Goal: Task Accomplishment & Management: Use online tool/utility

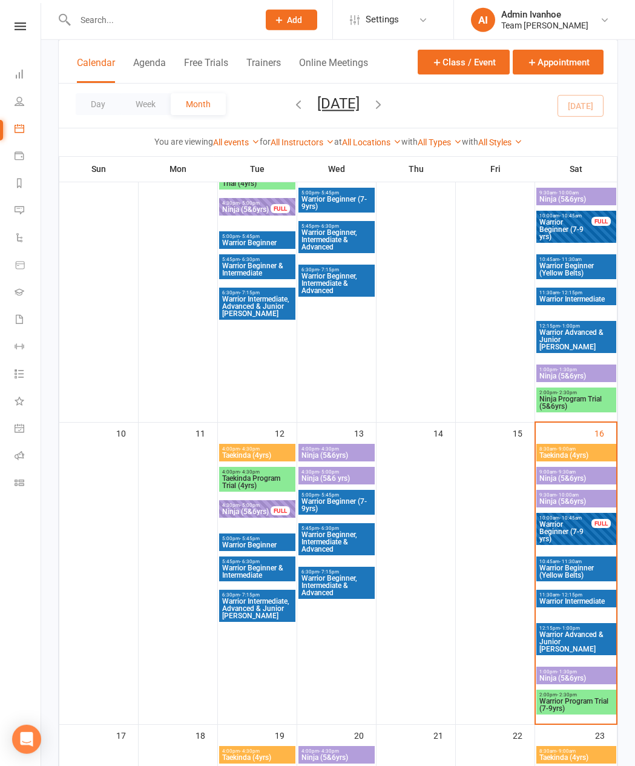
scroll to position [0, 1]
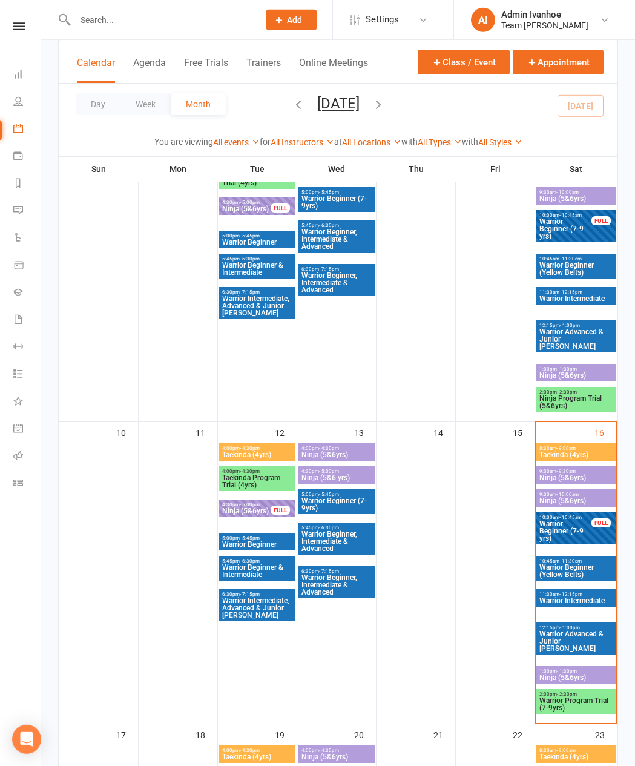
click at [584, 575] on span "Warrior Beginner (Yellow Belts)" at bounding box center [576, 571] width 75 height 15
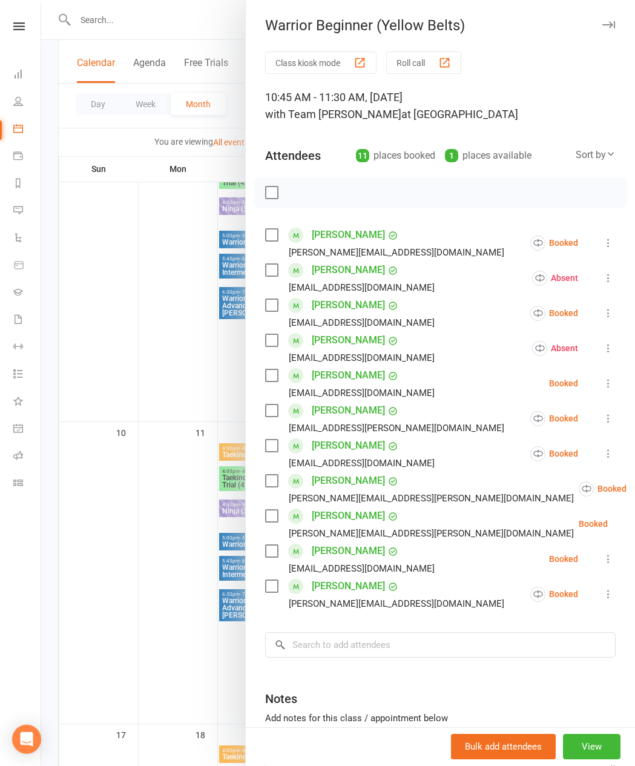
click at [494, 155] on div "1 places available" at bounding box center [488, 155] width 87 height 17
click at [609, 21] on icon "button" at bounding box center [609, 24] width 13 height 7
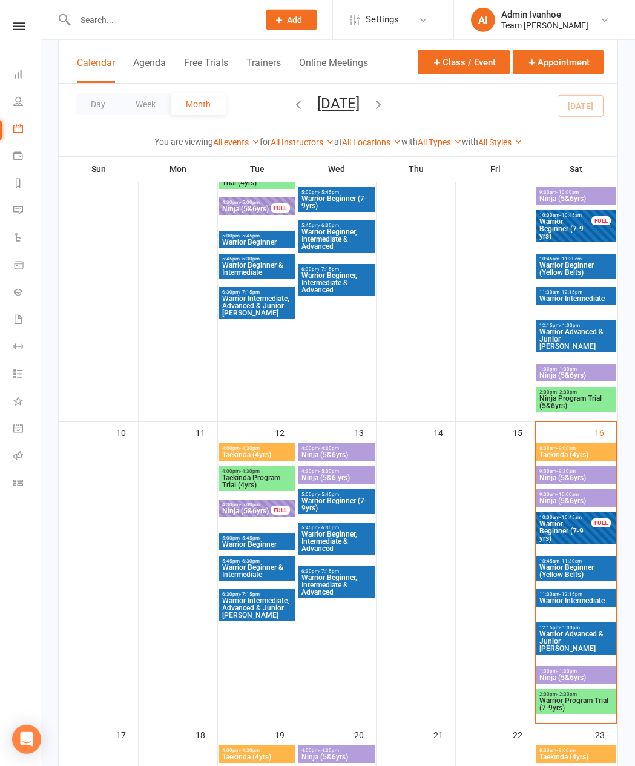
click at [577, 538] on span "Warrior Beginner (7-9 yrs)" at bounding box center [565, 531] width 53 height 22
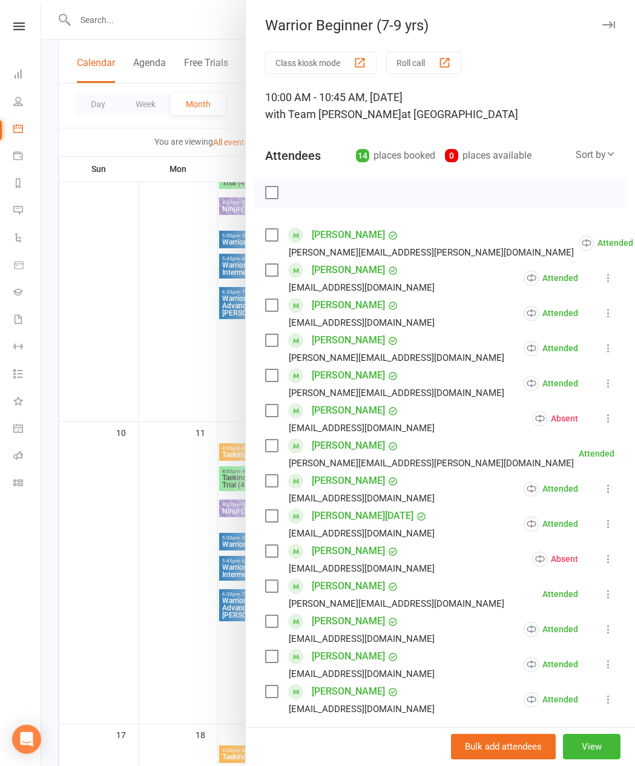
scroll to position [0, 0]
click at [364, 447] on link "[PERSON_NAME]" at bounding box center [348, 445] width 73 height 19
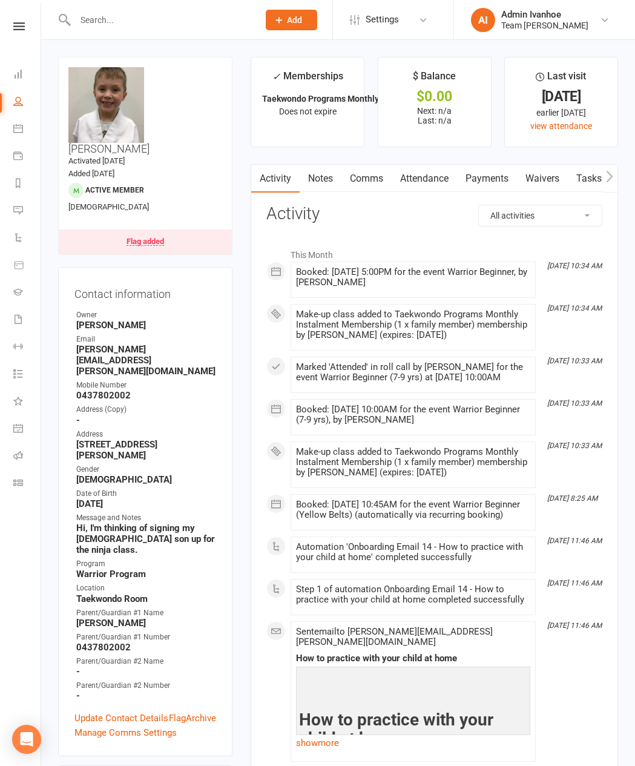
click at [177, 230] on link "Flag added" at bounding box center [145, 242] width 173 height 25
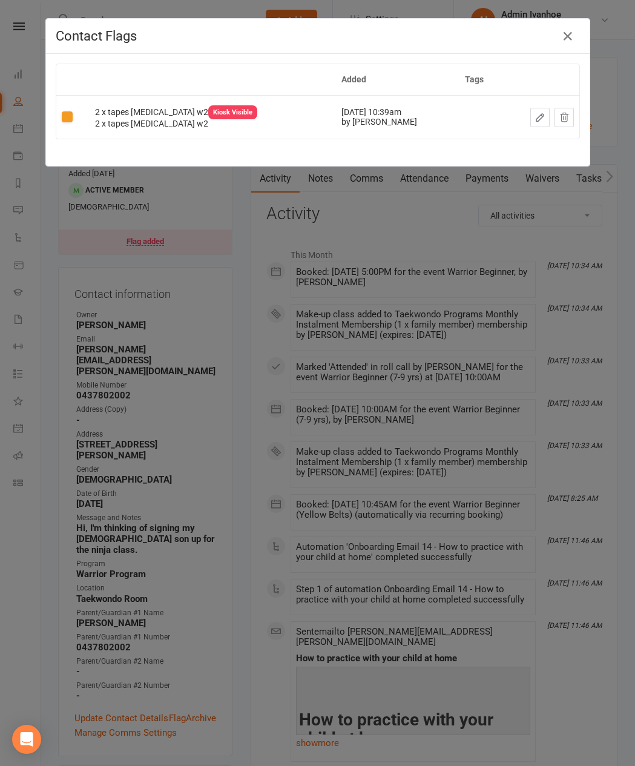
click at [567, 121] on icon at bounding box center [565, 117] width 8 height 8
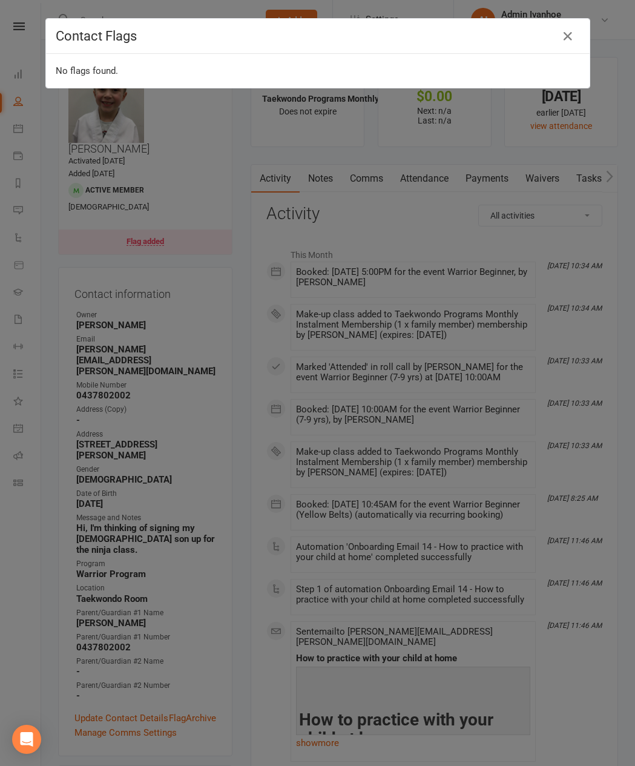
click at [566, 39] on icon "button" at bounding box center [568, 36] width 15 height 15
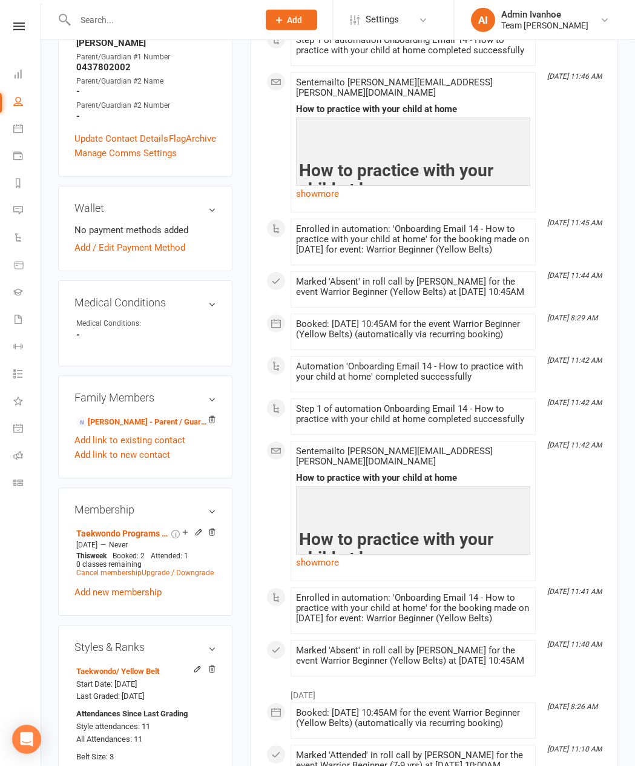
scroll to position [552, 0]
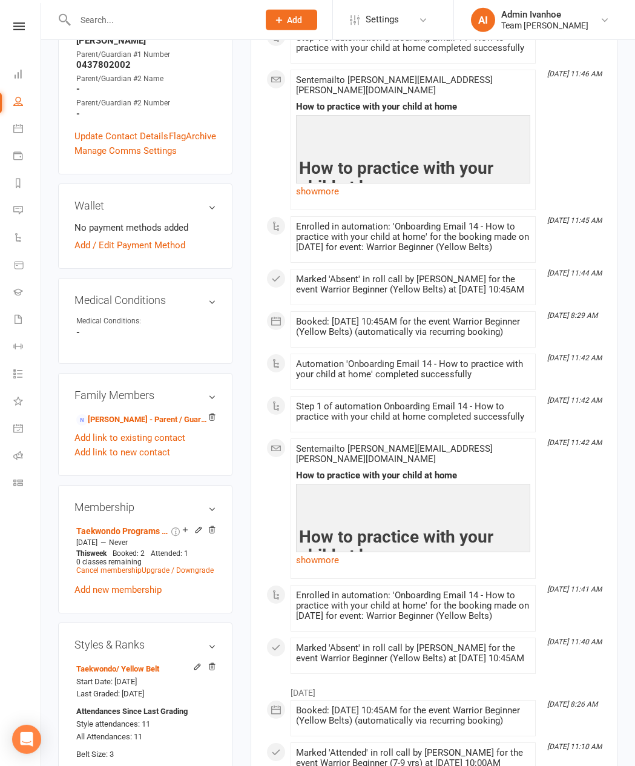
click at [5, 24] on link at bounding box center [19, 26] width 43 height 8
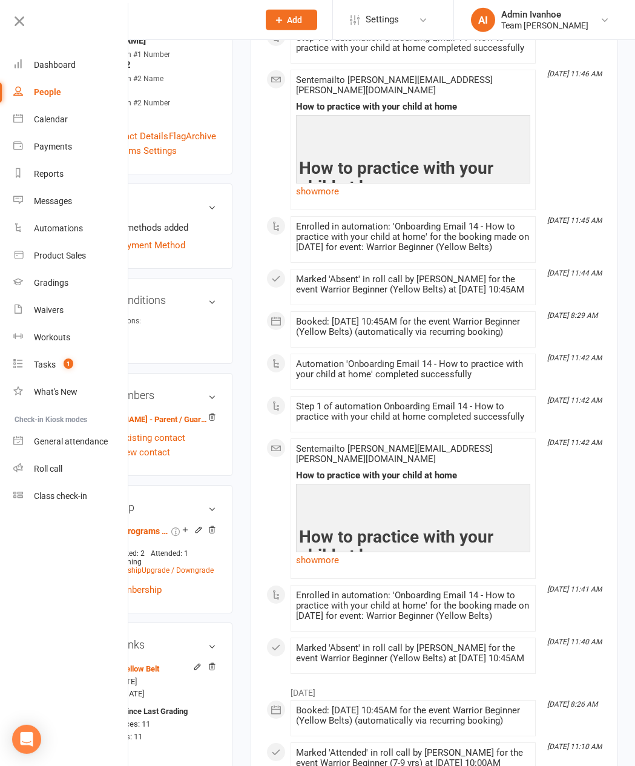
click at [44, 121] on div "Calendar" at bounding box center [51, 119] width 34 height 10
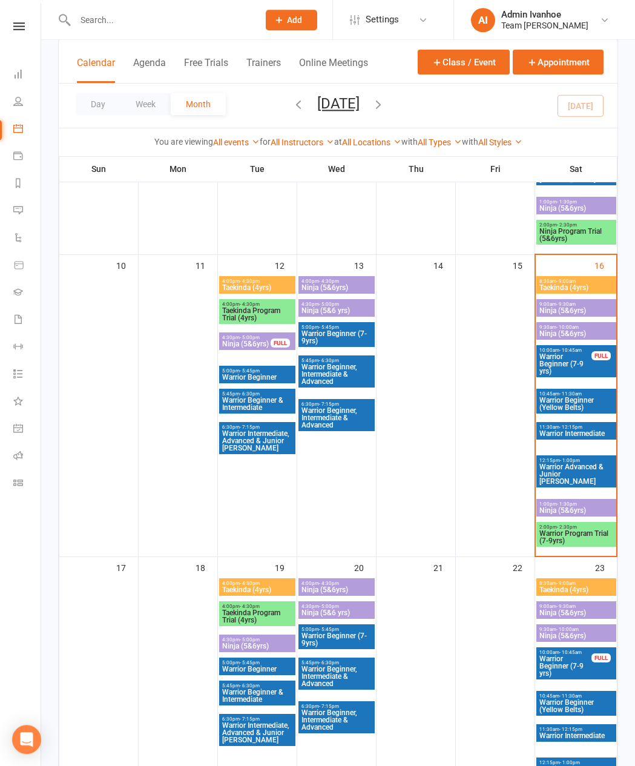
scroll to position [629, 0]
click at [134, 15] on input "text" at bounding box center [160, 20] width 179 height 17
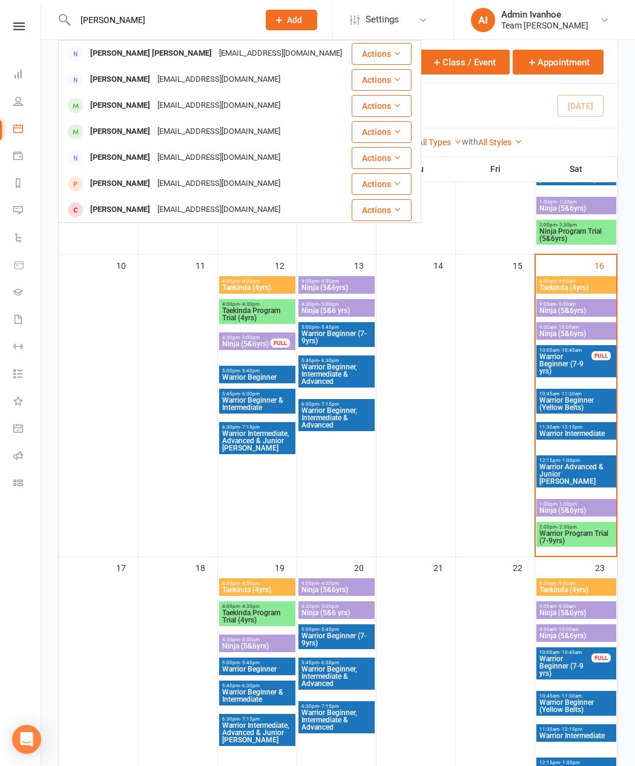
type input "Ayan"
click at [171, 104] on div "anshikazarabi@gmail.com" at bounding box center [219, 106] width 130 height 18
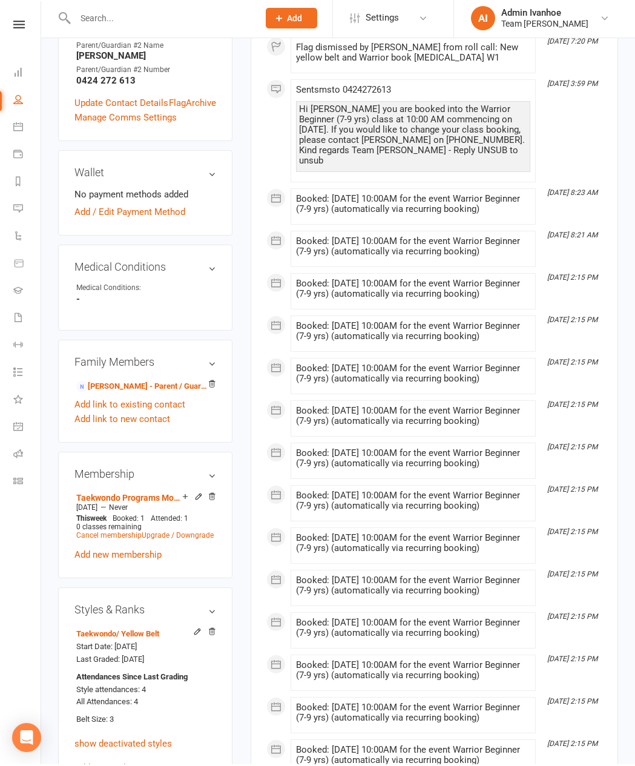
scroll to position [541, 0]
click at [121, 394] on link "Anshika Zarabi - Parent / Guardian" at bounding box center [143, 387] width 134 height 13
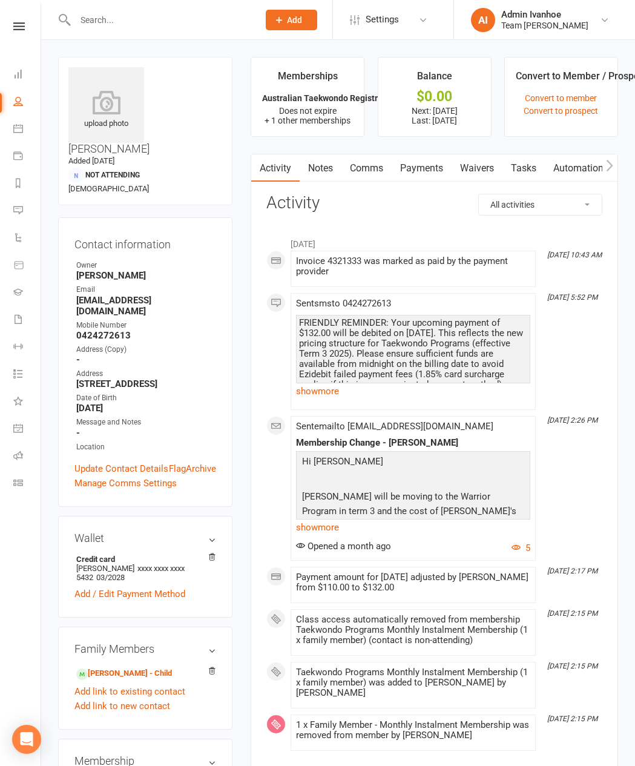
click at [417, 175] on link "Payments" at bounding box center [422, 168] width 60 height 28
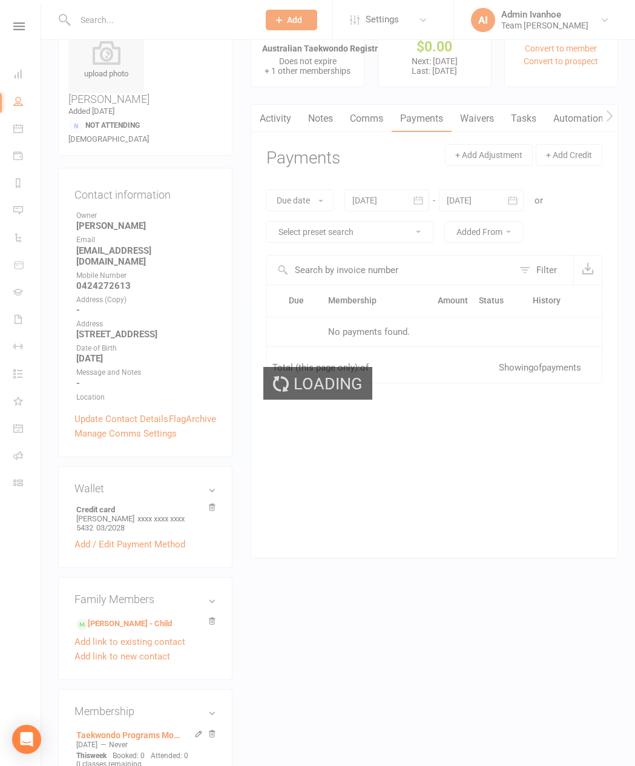
scroll to position [50, 0]
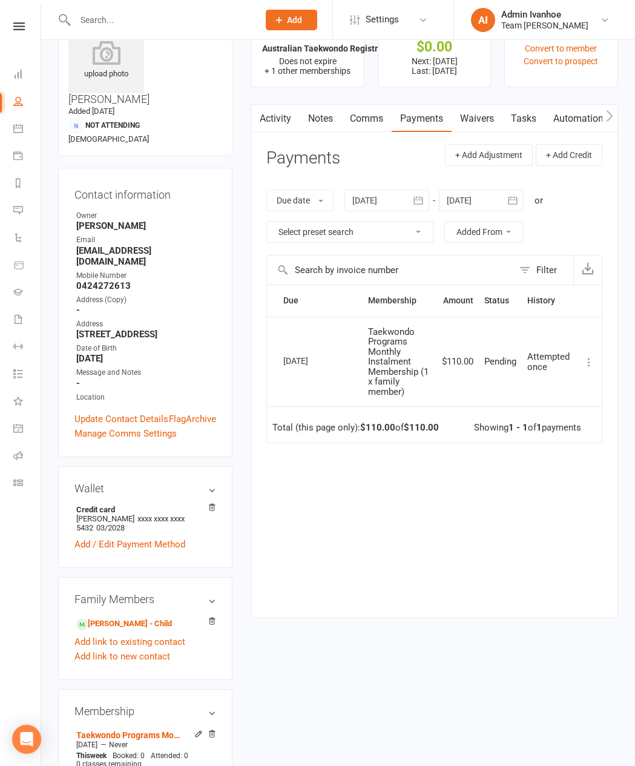
click at [10, 27] on link at bounding box center [19, 26] width 43 height 8
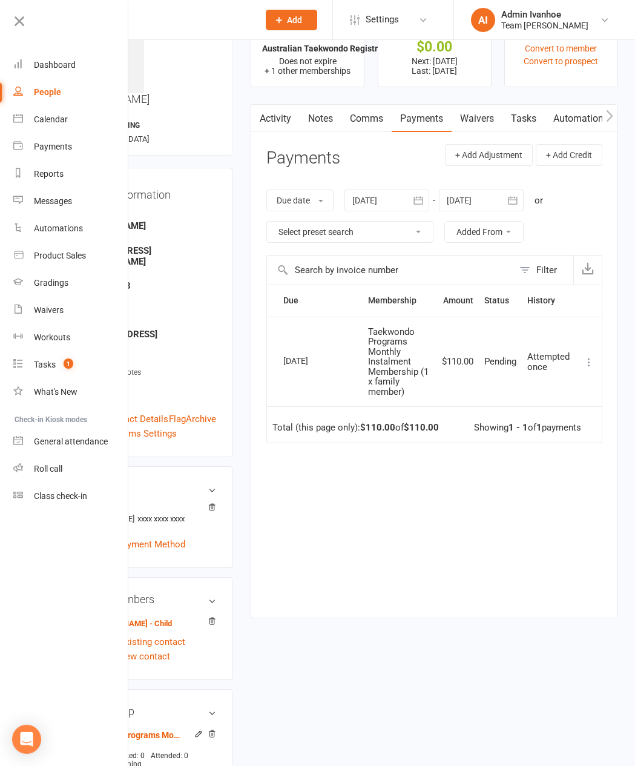
click at [55, 117] on div "Calendar" at bounding box center [51, 119] width 34 height 10
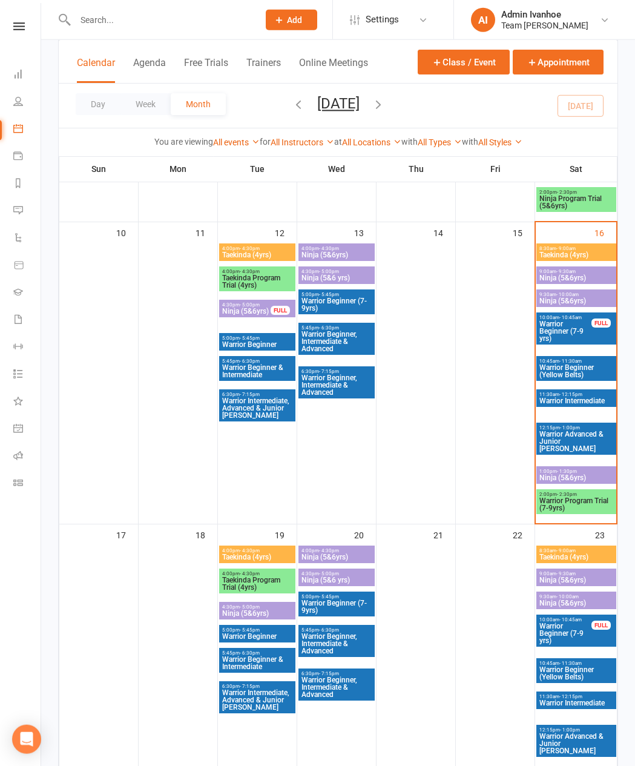
scroll to position [646, 0]
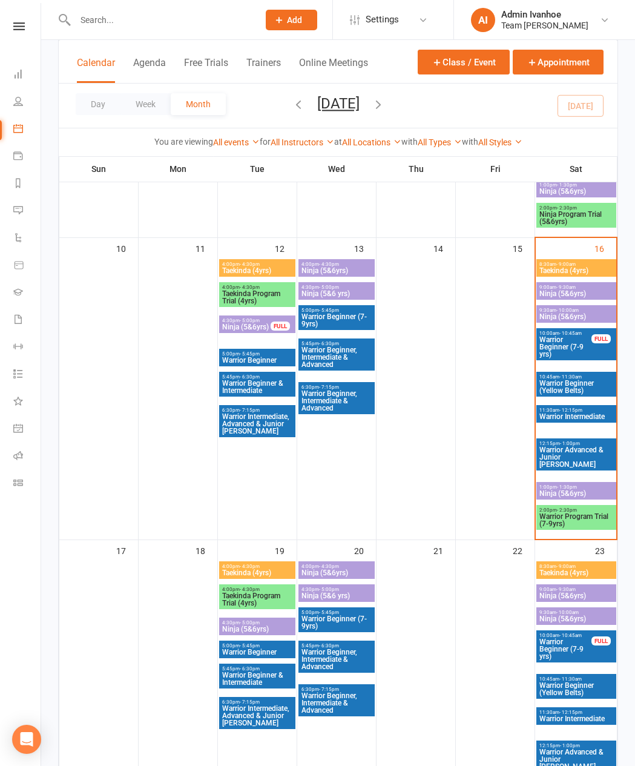
click at [570, 388] on span "Warrior Beginner (Yellow Belts)" at bounding box center [576, 387] width 75 height 15
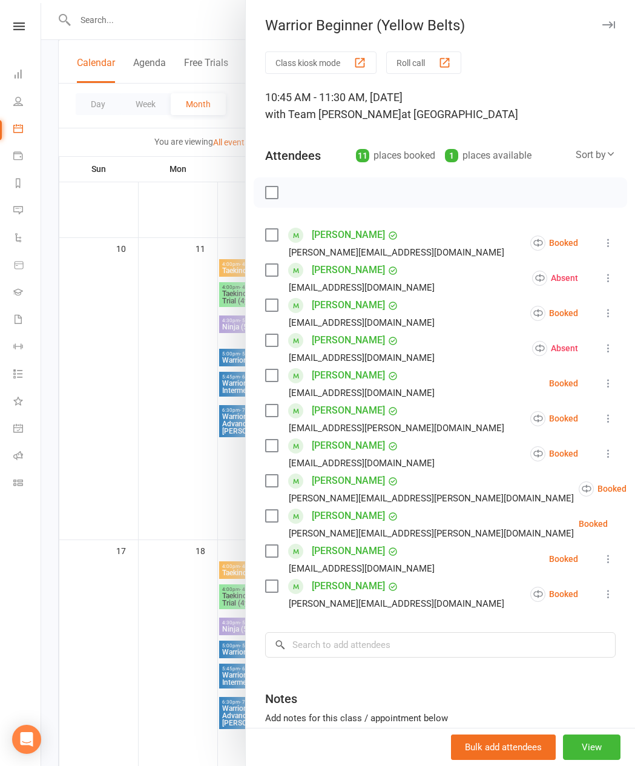
click at [425, 62] on button "Roll call" at bounding box center [423, 62] width 75 height 22
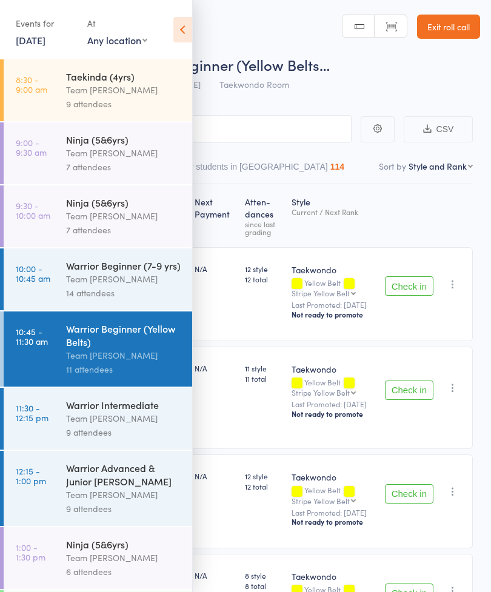
click at [191, 26] on icon at bounding box center [182, 29] width 19 height 25
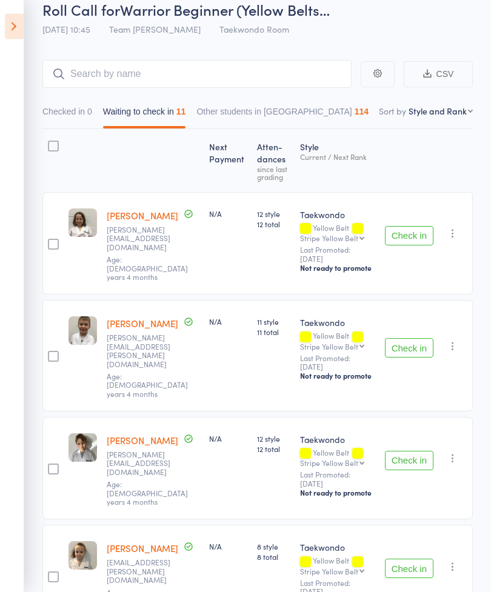
scroll to position [58, 0]
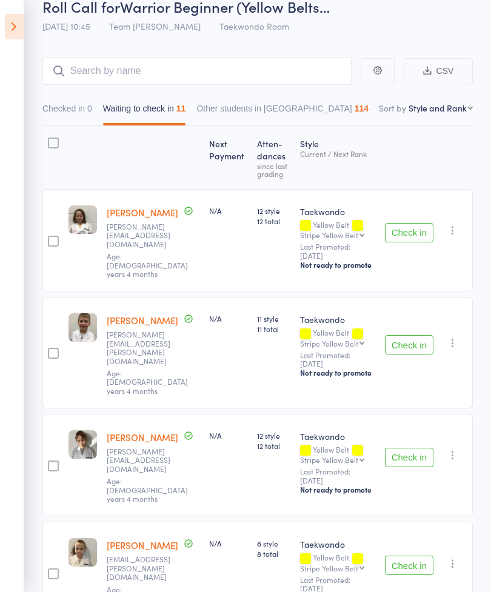
click at [454, 337] on icon "button" at bounding box center [452, 343] width 12 height 12
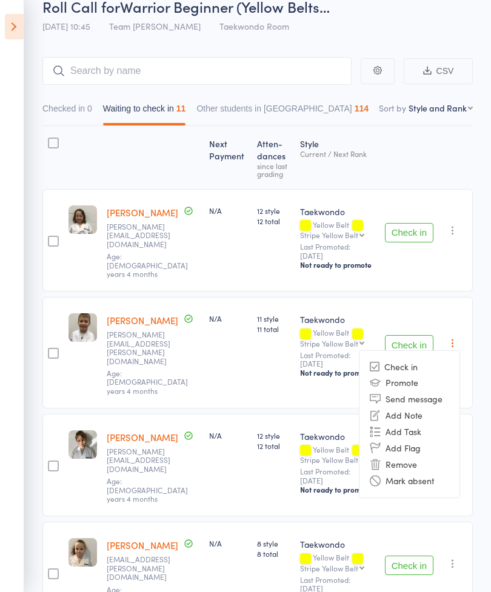
click at [423, 472] on li "Mark absent" at bounding box center [409, 480] width 100 height 16
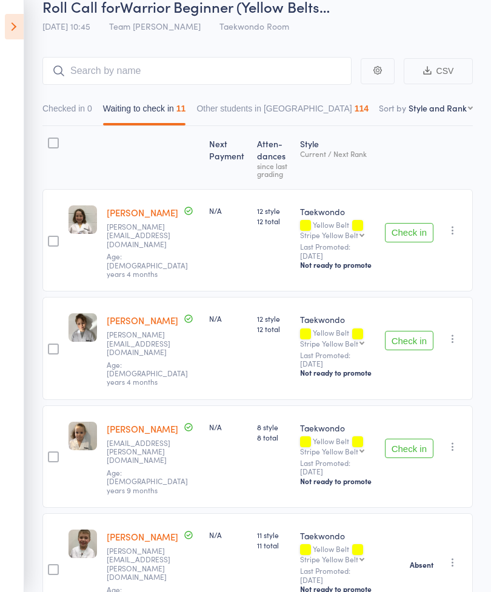
click at [452, 332] on icon "button" at bounding box center [452, 338] width 12 height 12
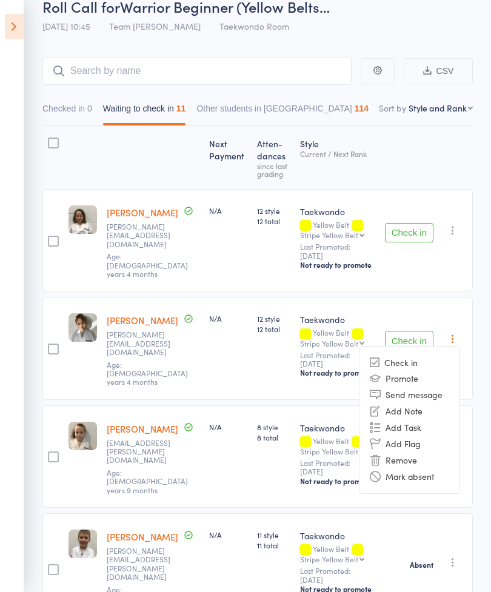
click at [424, 472] on li "Mark absent" at bounding box center [409, 476] width 100 height 16
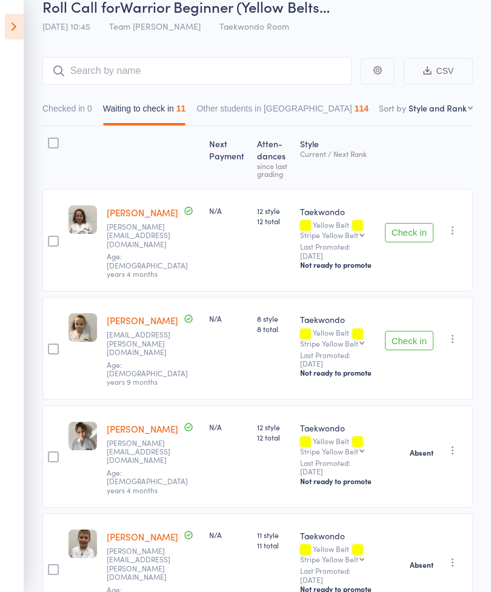
click at [417, 331] on button "Check in" at bounding box center [409, 340] width 48 height 19
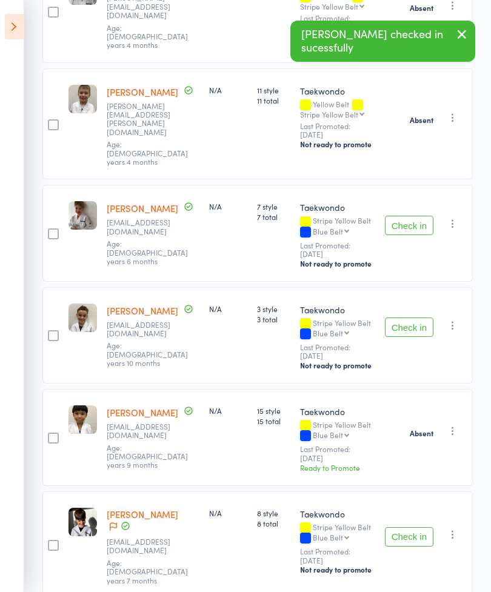
scroll to position [393, 0]
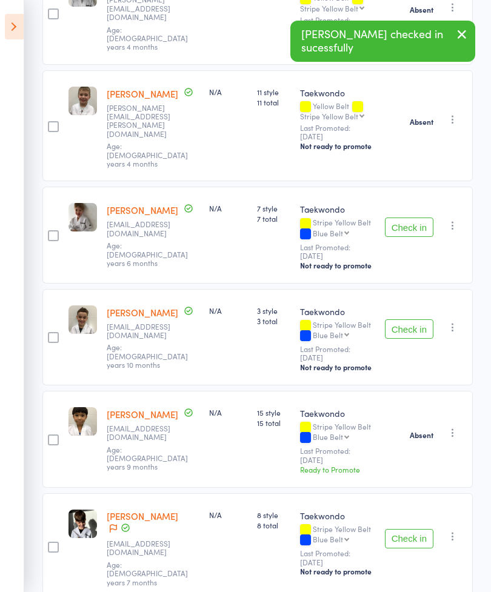
click at [418, 319] on button "Check in" at bounding box center [409, 328] width 48 height 19
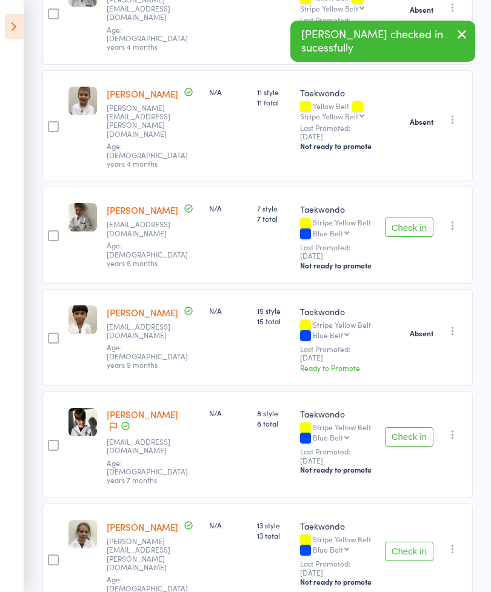
click at [415, 541] on button "Check in" at bounding box center [409, 550] width 48 height 19
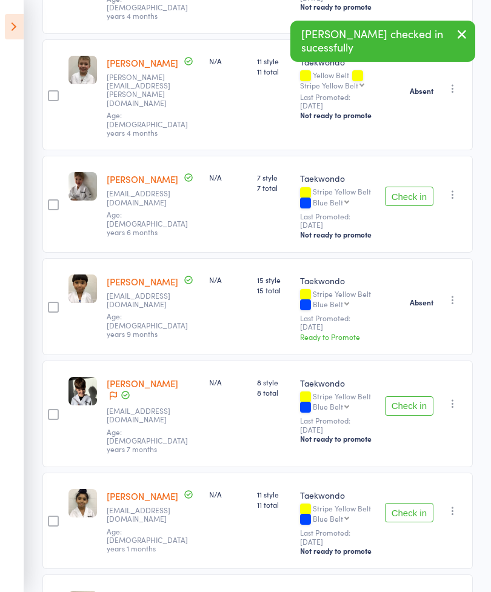
scroll to position [472, 0]
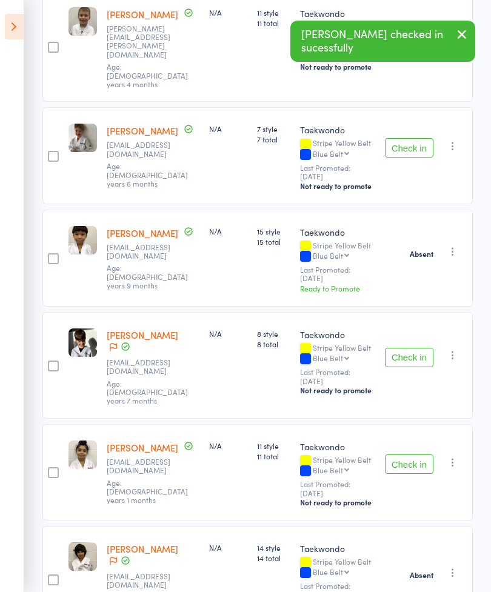
click at [458, 456] on icon "button" at bounding box center [452, 462] width 12 height 12
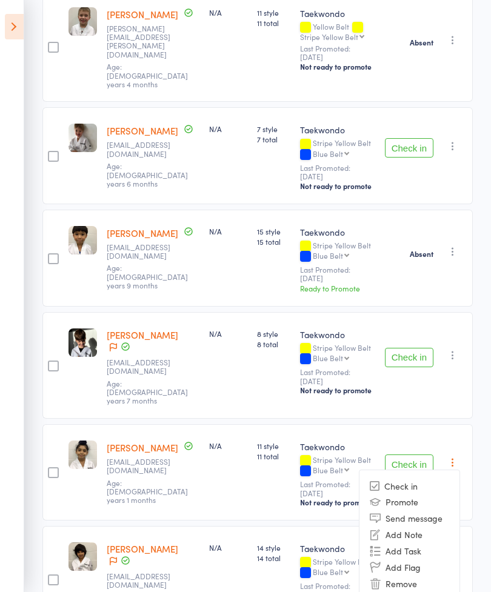
click at [127, 591] on div "Next Payment Atten­dances since last grading Style Current / Next Rank edit [PE…" at bounding box center [257, 199] width 430 height 974
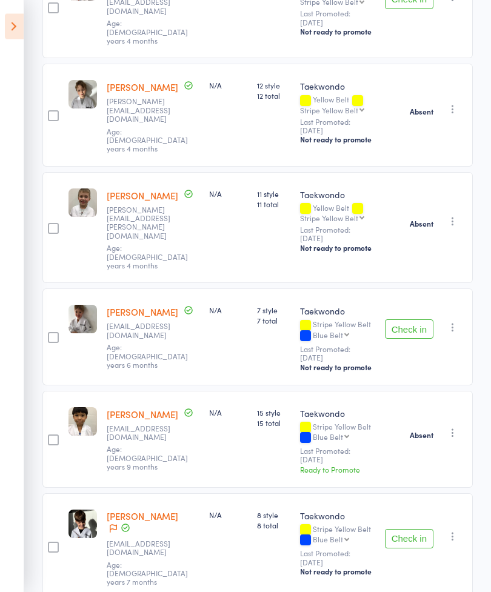
scroll to position [295, 0]
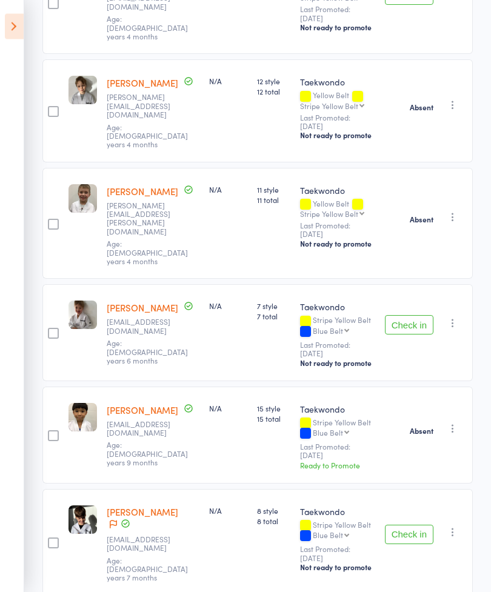
click at [417, 316] on button "Check in" at bounding box center [409, 325] width 48 height 19
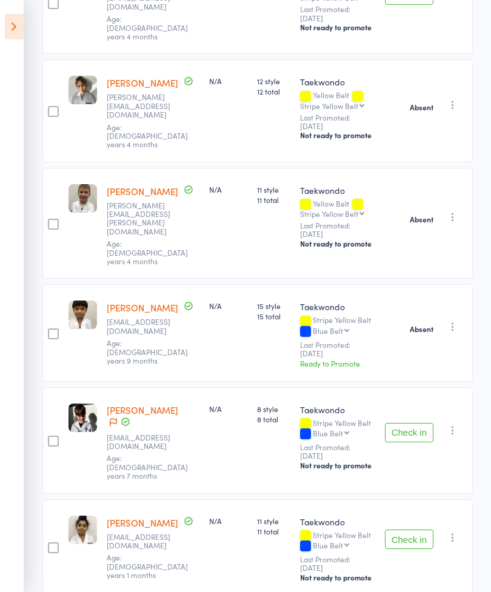
click at [42, 544] on div at bounding box center [52, 547] width 21 height 96
click at [408, 529] on button "Check in" at bounding box center [409, 538] width 48 height 19
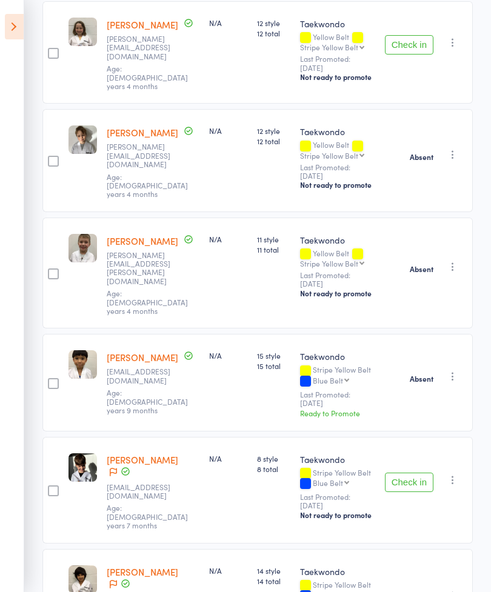
scroll to position [269, 0]
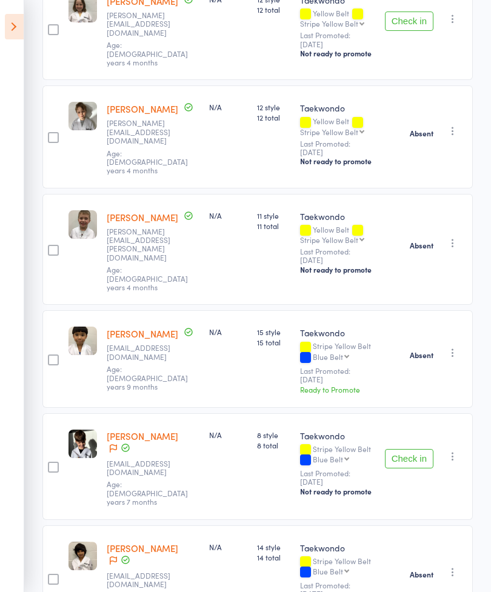
click at [12, 30] on icon at bounding box center [14, 26] width 19 height 25
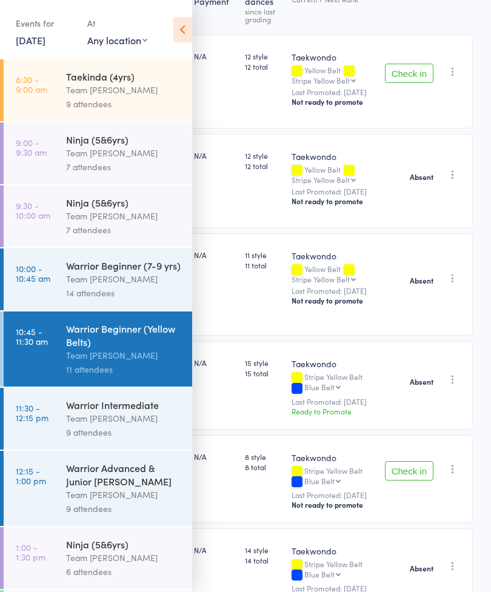
click at [139, 356] on div "Team [PERSON_NAME]" at bounding box center [124, 355] width 116 height 14
click at [180, 31] on icon at bounding box center [182, 29] width 19 height 25
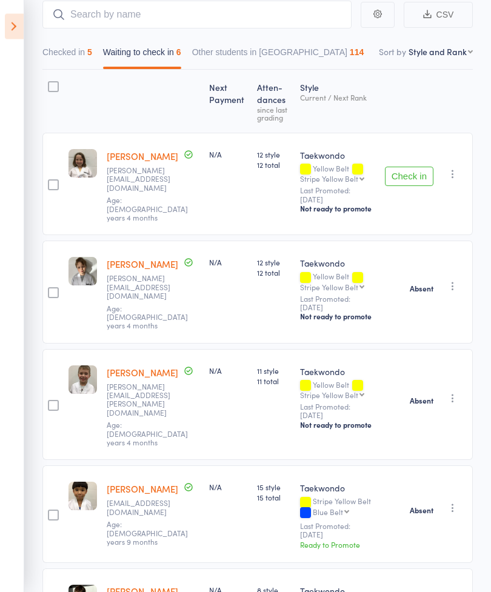
scroll to position [111, 0]
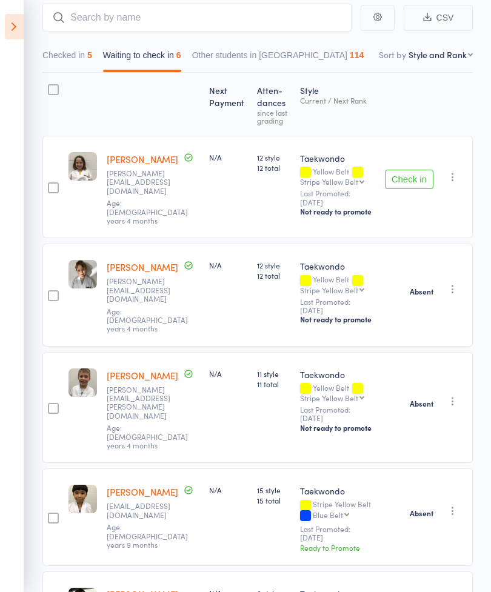
click at [77, 62] on button "Checked in 5" at bounding box center [67, 58] width 50 height 28
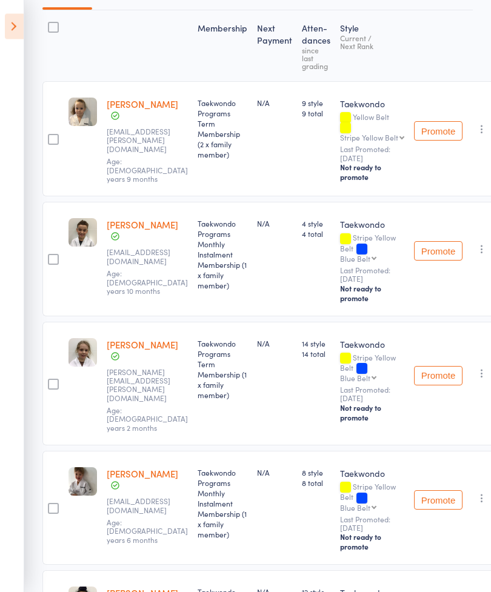
scroll to position [276, 0]
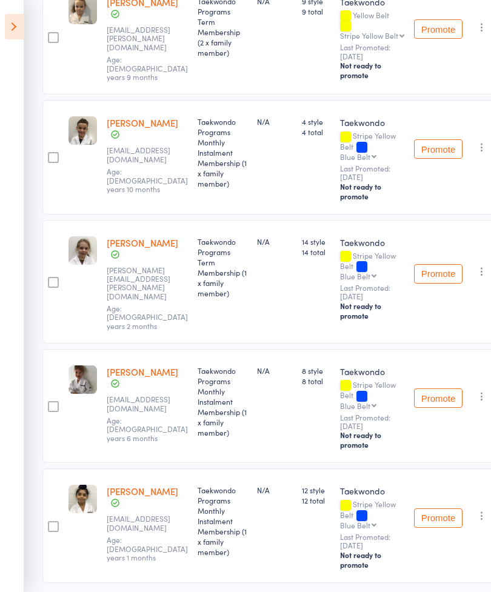
click at [124, 495] on link "[PERSON_NAME]" at bounding box center [142, 490] width 71 height 13
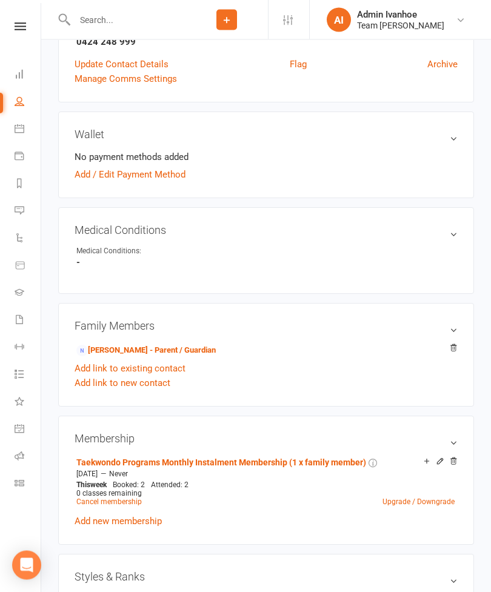
scroll to position [494, 0]
click at [170, 349] on link "Jagroop Kaur - Parent / Guardian" at bounding box center [145, 349] width 139 height 13
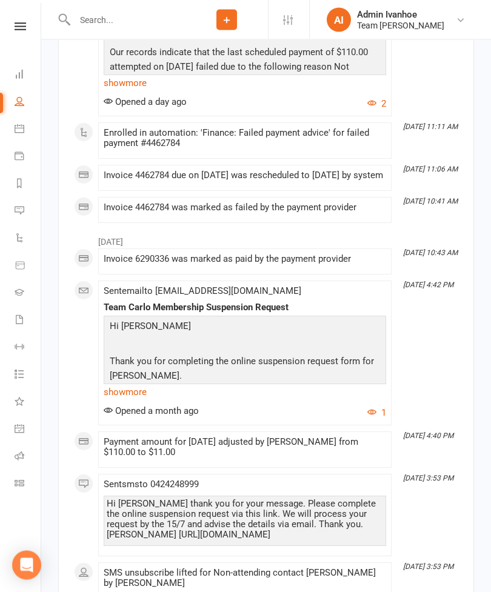
scroll to position [2369, 0]
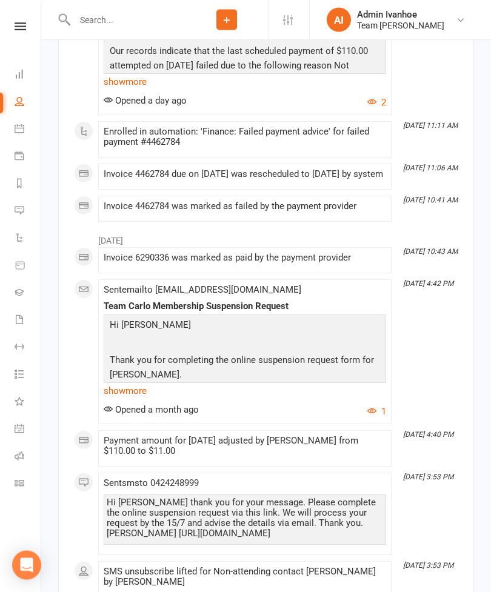
click at [138, 383] on link "show more" at bounding box center [245, 391] width 282 height 17
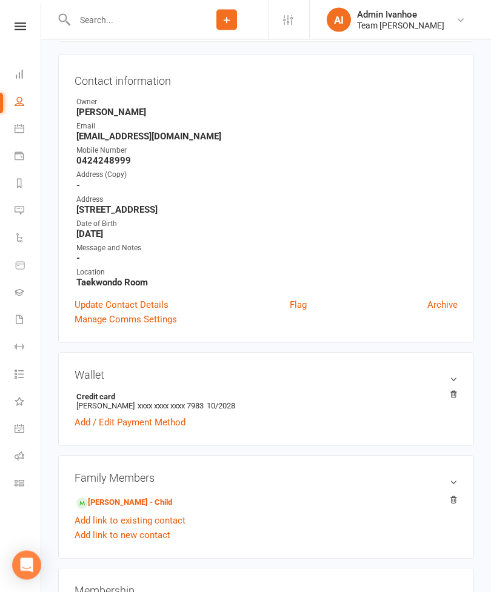
scroll to position [0, 0]
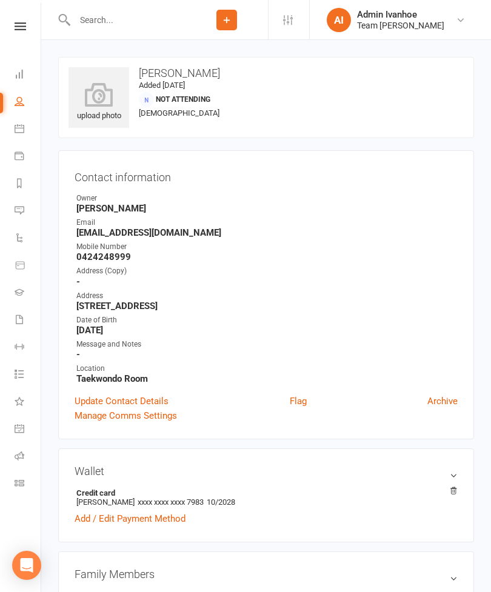
click at [8, 13] on nav "Clubworx Dashboard People Calendar Payments Reports Messages Automations Produc…" at bounding box center [20, 299] width 41 height 592
click at [8, 28] on link at bounding box center [20, 26] width 43 height 8
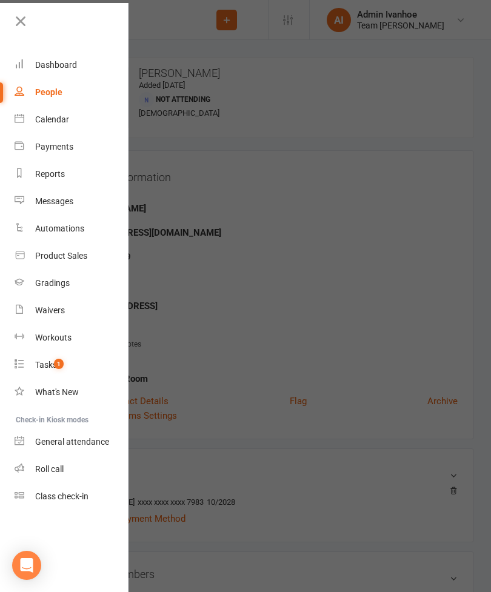
click at [42, 119] on div "Calendar" at bounding box center [52, 119] width 34 height 10
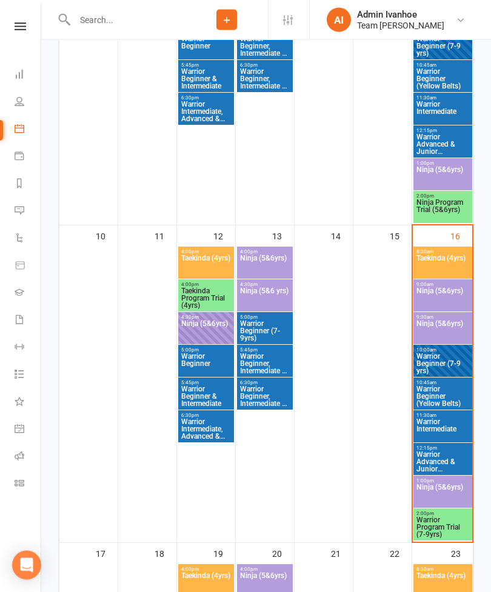
click at [445, 397] on span "Warrior Beginner (Yellow Belts)" at bounding box center [442, 397] width 54 height 22
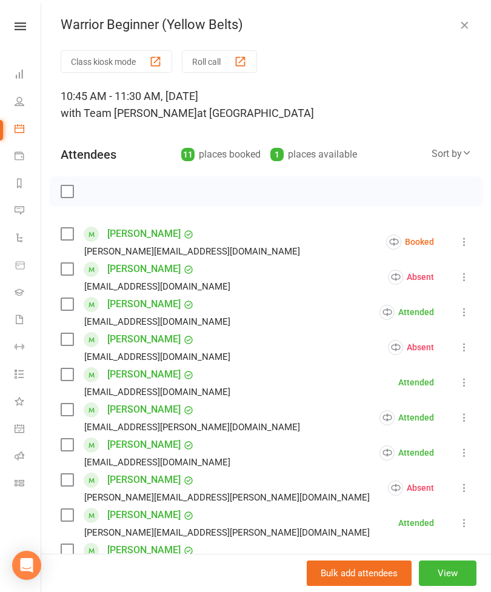
click at [228, 70] on button "Roll call" at bounding box center [219, 61] width 75 height 22
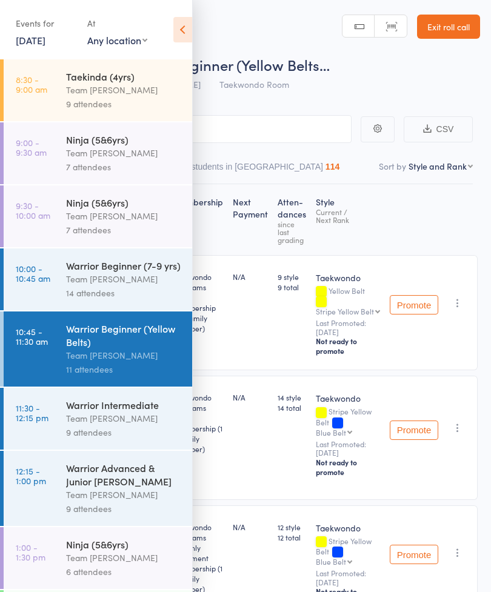
click at [182, 35] on icon at bounding box center [182, 29] width 19 height 25
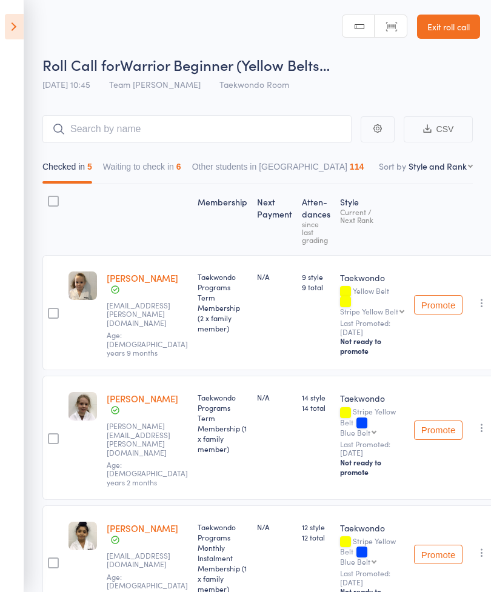
click at [165, 165] on button "Waiting to check in 6" at bounding box center [142, 170] width 78 height 28
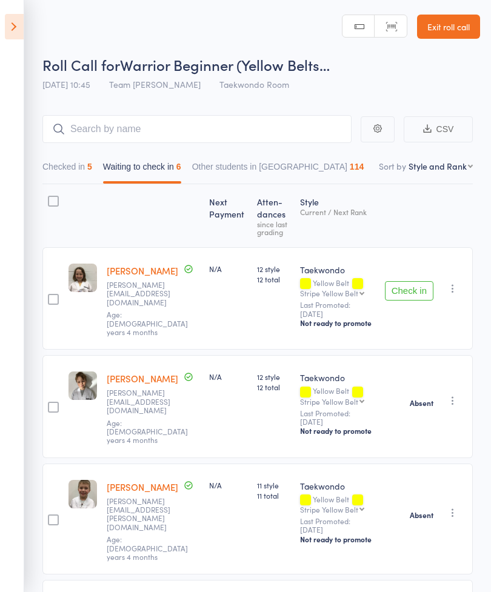
click at [417, 288] on button "Check in" at bounding box center [409, 290] width 48 height 19
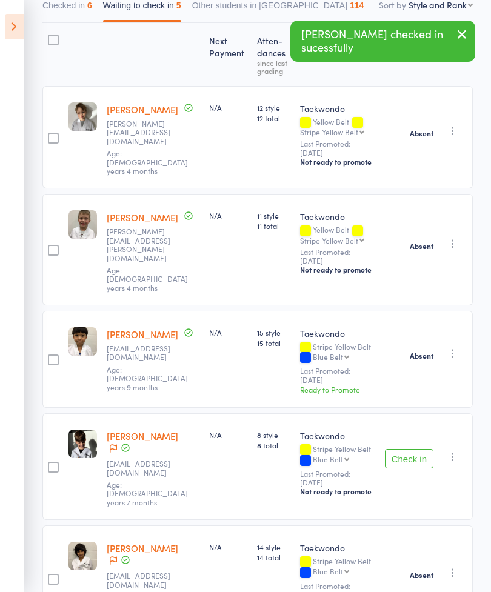
scroll to position [170, 0]
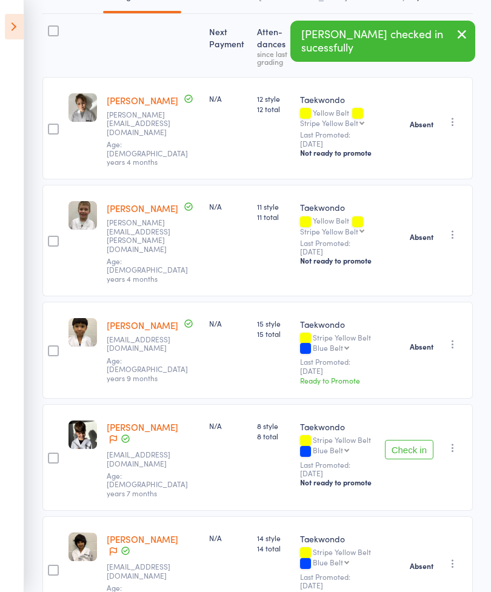
click at [420, 440] on button "Check in" at bounding box center [409, 449] width 48 height 19
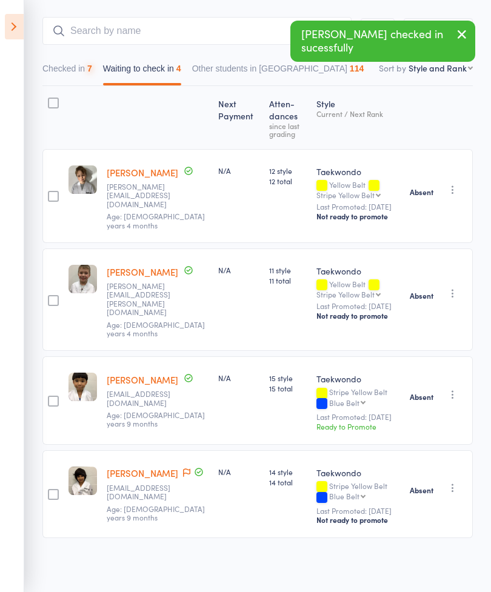
scroll to position [31, 0]
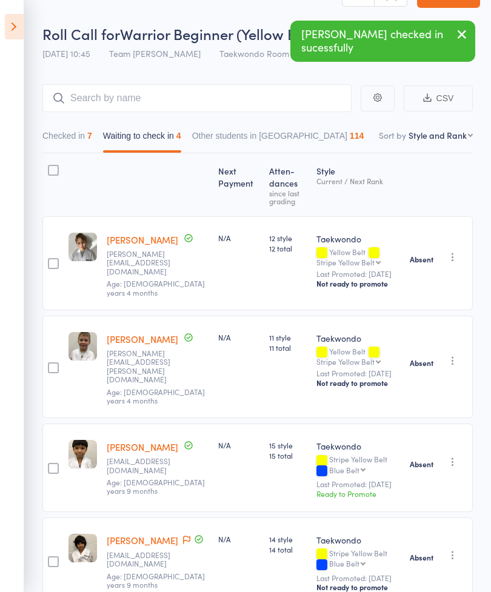
click at [63, 137] on button "Checked in 7" at bounding box center [67, 139] width 50 height 28
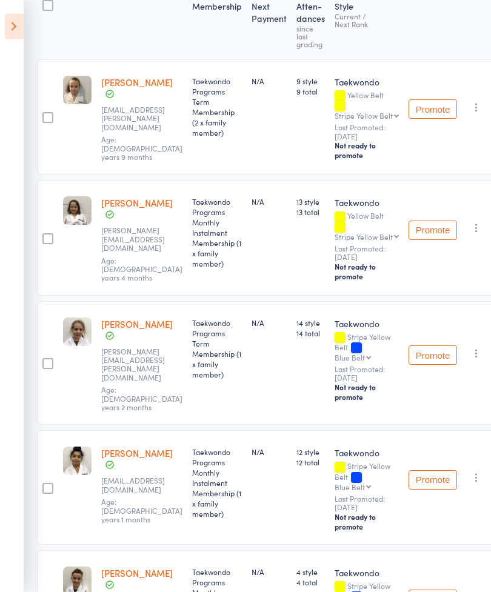
scroll to position [196, 5]
click at [21, 24] on icon at bounding box center [14, 26] width 19 height 25
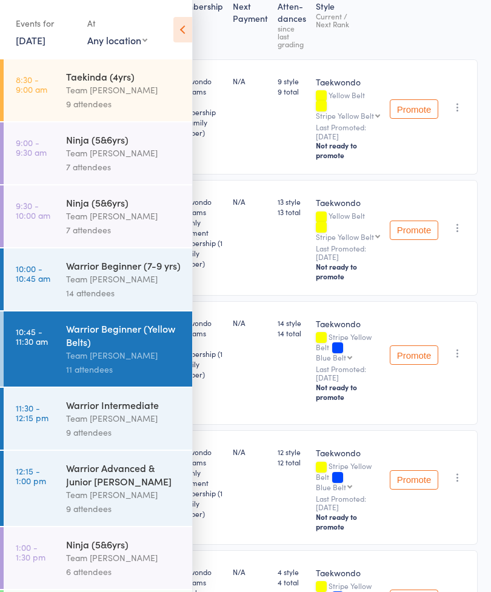
click at [115, 411] on div "Warrior Intermediate" at bounding box center [124, 404] width 116 height 13
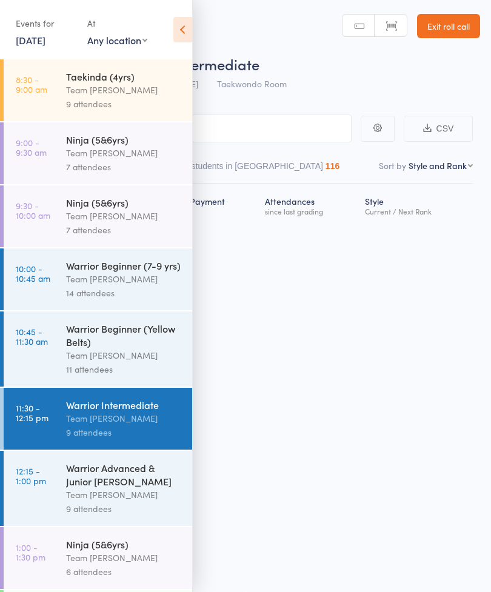
scroll to position [8, 0]
